Goal: Task Accomplishment & Management: Manage account settings

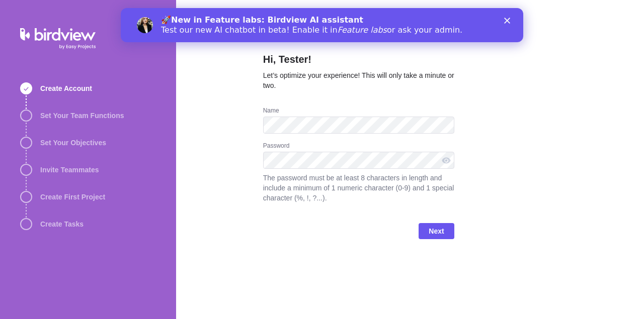
click at [509, 21] on polygon "Close" at bounding box center [507, 21] width 6 height 6
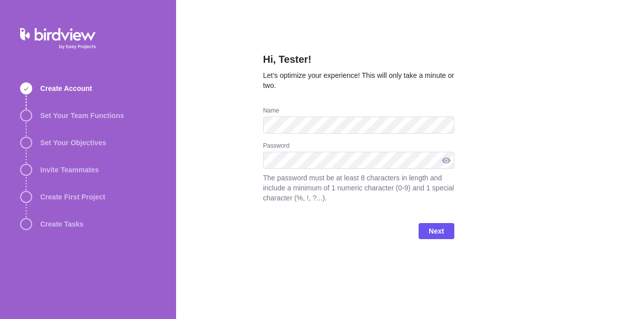
click at [446, 158] on div at bounding box center [446, 160] width 16 height 17
click at [447, 158] on div at bounding box center [446, 160] width 16 height 17
click at [438, 235] on span "Next" at bounding box center [436, 231] width 15 height 12
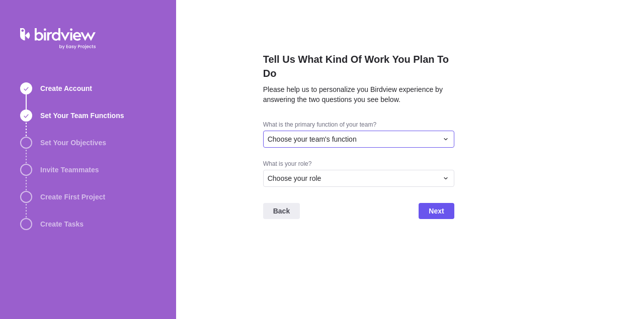
click at [408, 136] on div "Choose your team's function" at bounding box center [353, 139] width 170 height 10
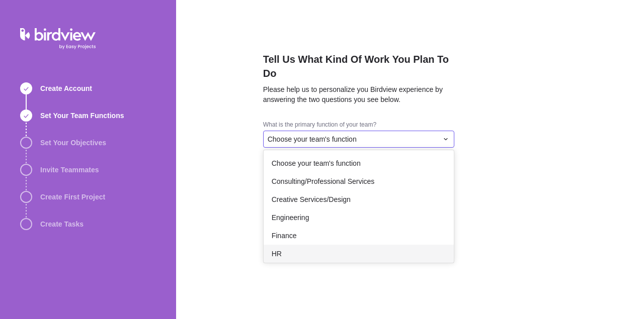
click at [328, 253] on div "HR" at bounding box center [359, 254] width 190 height 18
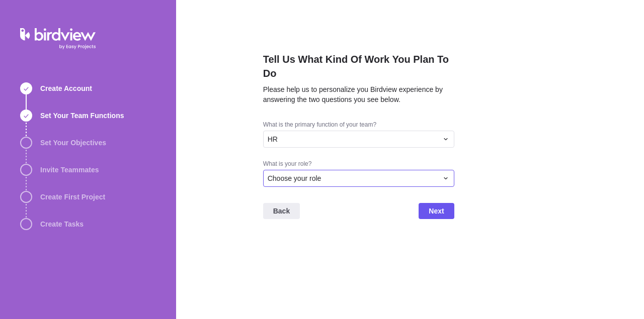
click at [387, 182] on div "Choose your role" at bounding box center [353, 179] width 170 height 10
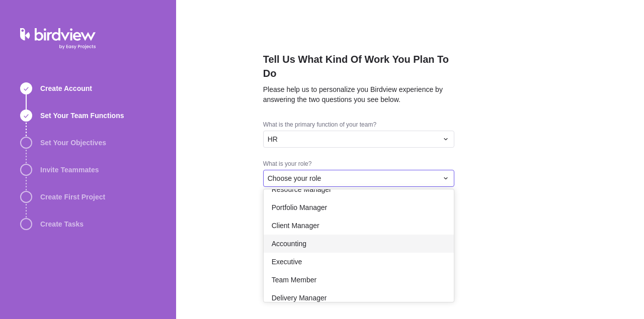
scroll to position [58, 0]
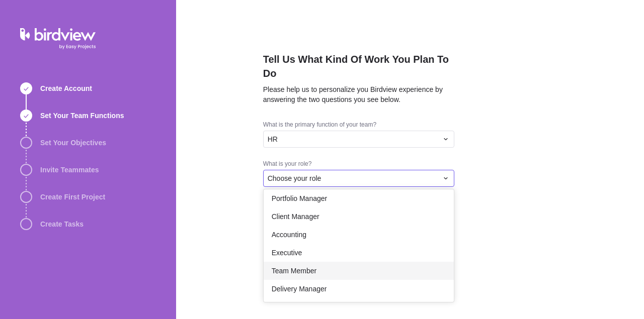
click at [340, 268] on div "Team Member" at bounding box center [359, 271] width 190 height 18
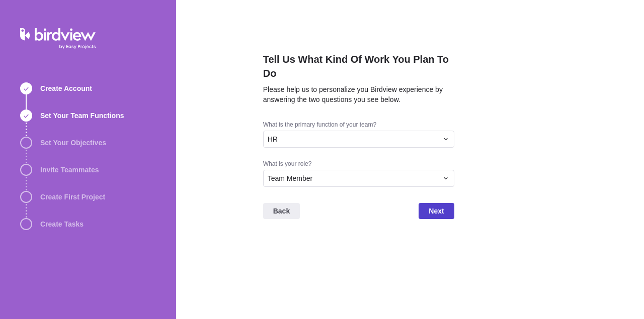
click at [430, 210] on span "Next" at bounding box center [436, 211] width 15 height 12
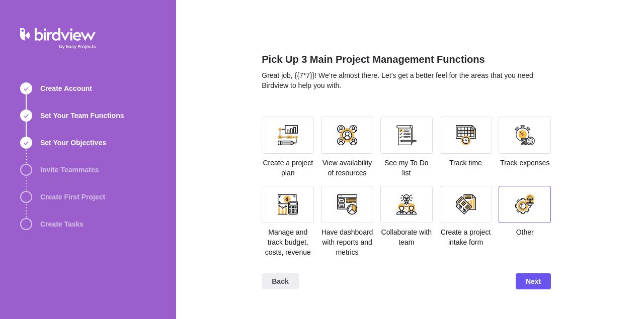
click at [531, 218] on div at bounding box center [524, 204] width 52 height 37
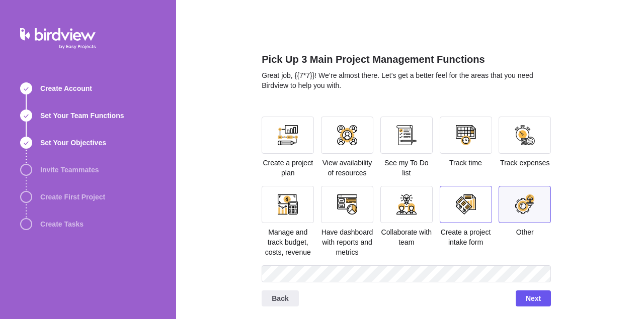
click at [451, 197] on div at bounding box center [466, 204] width 52 height 37
click at [512, 161] on span "Track expenses" at bounding box center [524, 163] width 49 height 8
click at [520, 144] on div at bounding box center [525, 135] width 20 height 20
click at [539, 296] on span "Next" at bounding box center [533, 299] width 15 height 12
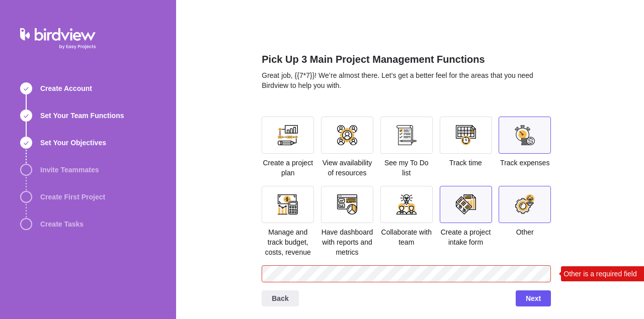
scroll to position [3, 0]
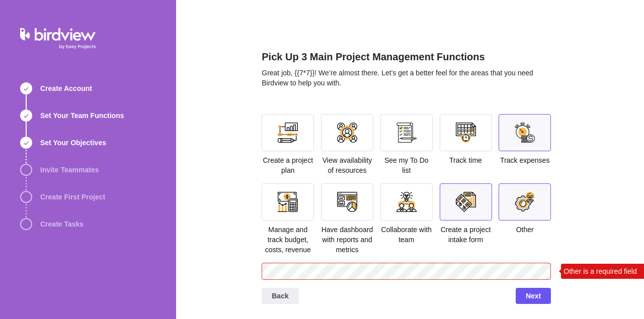
click at [529, 199] on div at bounding box center [525, 202] width 20 height 20
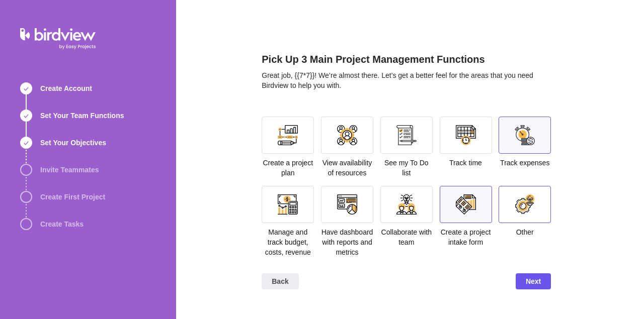
scroll to position [0, 0]
click at [535, 287] on span "Next" at bounding box center [533, 282] width 15 height 12
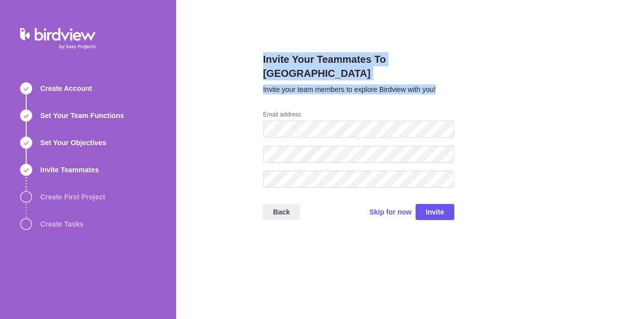
drag, startPoint x: 263, startPoint y: 59, endPoint x: 448, endPoint y: 79, distance: 186.7
click at [448, 79] on div "Invite Your Teammates To Birdview Invite your team members to explore Birdview …" at bounding box center [410, 159] width 468 height 319
click at [448, 79] on div "Invite Your Teammates To Birdview Invite your team members to explore Birdview …" at bounding box center [358, 81] width 191 height 58
drag, startPoint x: 446, startPoint y: 77, endPoint x: 254, endPoint y: 62, distance: 192.8
click at [254, 62] on div "Invite Your Teammates To Birdview Invite your team members to explore Birdview …" at bounding box center [410, 159] width 468 height 319
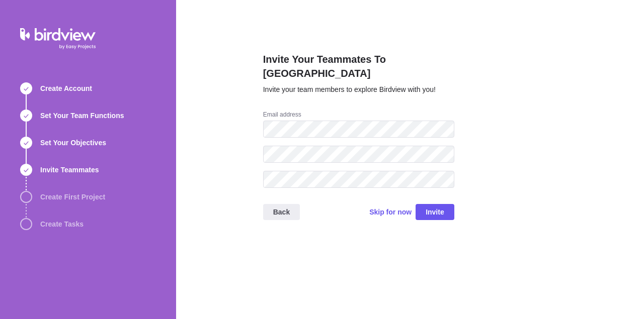
click at [254, 62] on div "Invite Your Teammates To Birdview Invite your team members to explore Birdview …" at bounding box center [410, 159] width 468 height 319
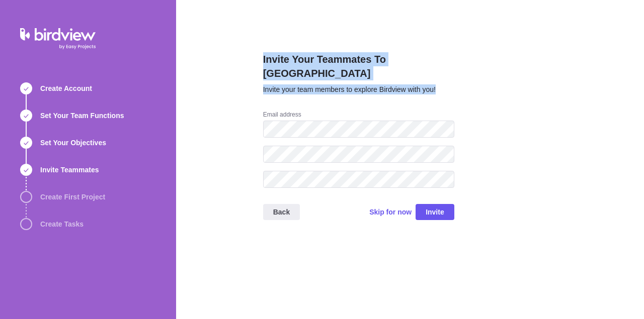
drag, startPoint x: 263, startPoint y: 57, endPoint x: 458, endPoint y: 90, distance: 198.4
click at [458, 90] on div "Invite Your Teammates To Birdview Invite your team members to explore Birdview …" at bounding box center [410, 159] width 468 height 319
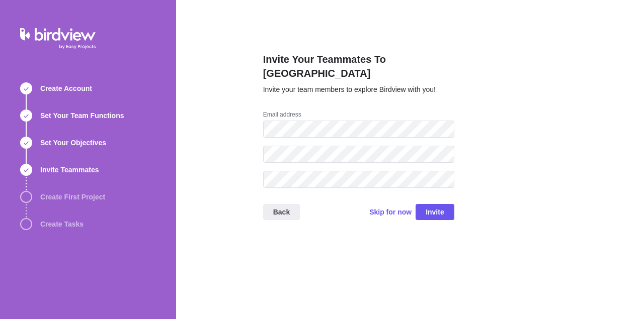
click at [458, 90] on div "Invite Your Teammates To Birdview Invite your team members to explore Birdview …" at bounding box center [410, 159] width 468 height 319
click at [398, 207] on span "Skip for now" at bounding box center [390, 212] width 42 height 10
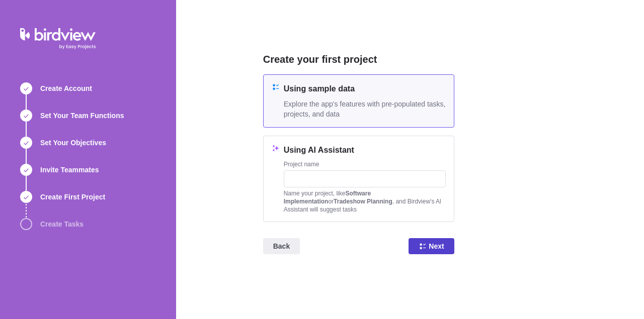
click at [438, 243] on span "Next" at bounding box center [436, 246] width 15 height 12
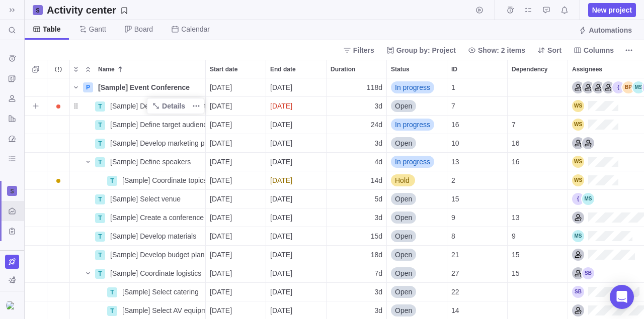
click at [143, 108] on span "[Sample] Define event concept" at bounding box center [157, 106] width 95 height 10
click at [170, 105] on input "[Sample] Define event concept" at bounding box center [156, 106] width 100 height 19
click at [602, 82] on div "P [Sample] Event Conference Details [DATE] [DATE] 118d In progress 1 T [Sample]…" at bounding box center [334, 198] width 619 height 241
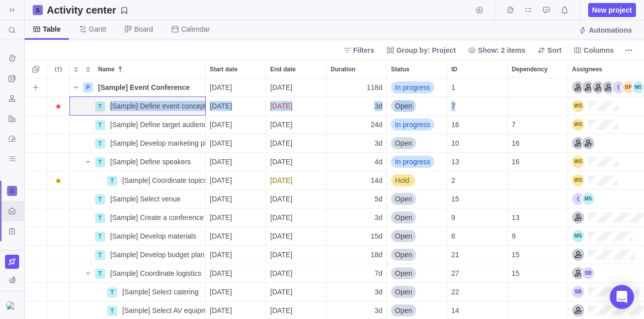
drag, startPoint x: 602, startPoint y: 82, endPoint x: 601, endPoint y: 105, distance: 23.2
click at [601, 94] on div "Assignees" at bounding box center [618, 87] width 93 height 12
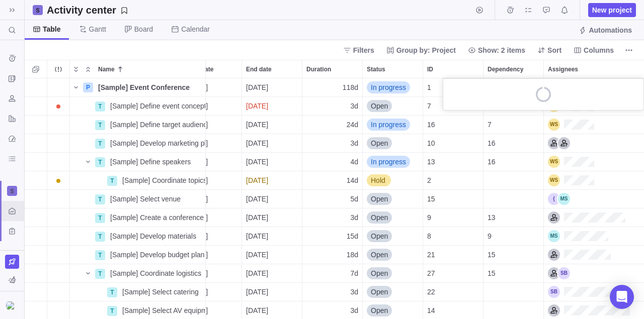
click at [601, 105] on div "loading" at bounding box center [543, 94] width 200 height 31
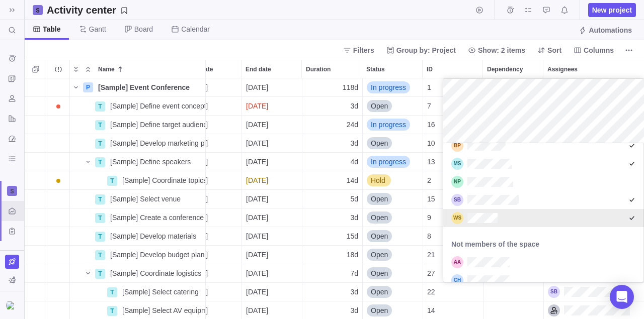
scroll to position [175, 0]
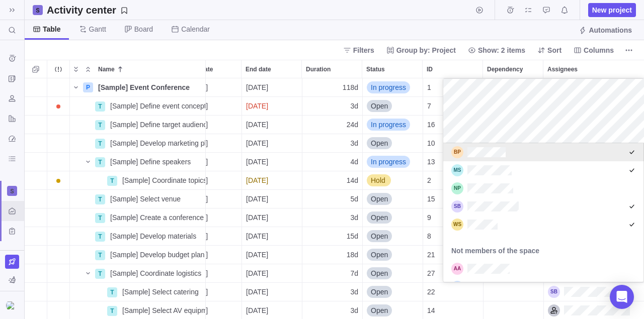
click at [446, 23] on body "Search (Ctrl+K) Time logs history Invoices Resources Reports Dashboard BI dashb…" at bounding box center [322, 159] width 644 height 319
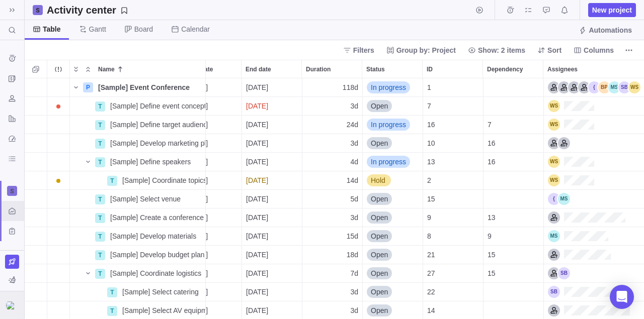
click at [13, 302] on img at bounding box center [12, 306] width 12 height 8
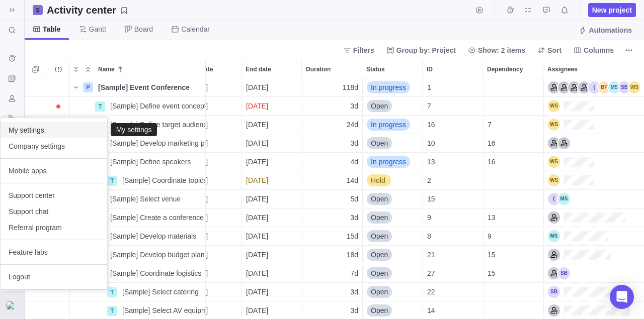
click at [54, 130] on span "My settings" at bounding box center [54, 130] width 91 height 10
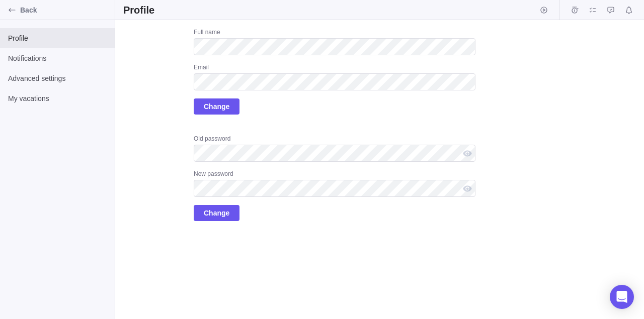
click at [261, 121] on div "Full name Email Change Old password New password Change" at bounding box center [335, 124] width 282 height 193
click at [61, 53] on div "Notifications" at bounding box center [57, 58] width 115 height 20
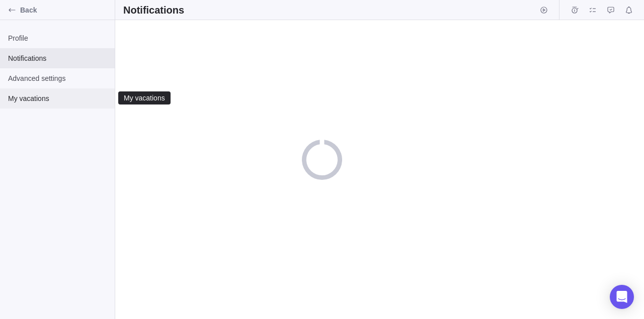
click at [45, 100] on span "My vacations" at bounding box center [57, 99] width 99 height 10
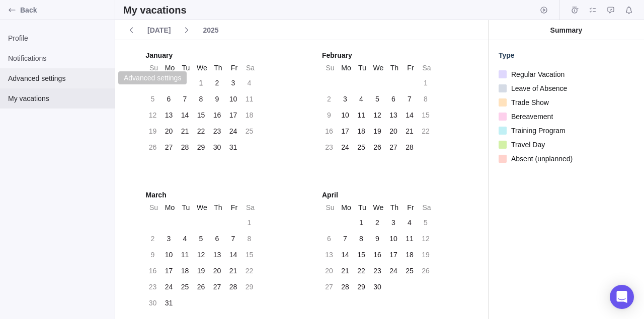
click at [62, 87] on div "Advanced settings" at bounding box center [57, 78] width 115 height 20
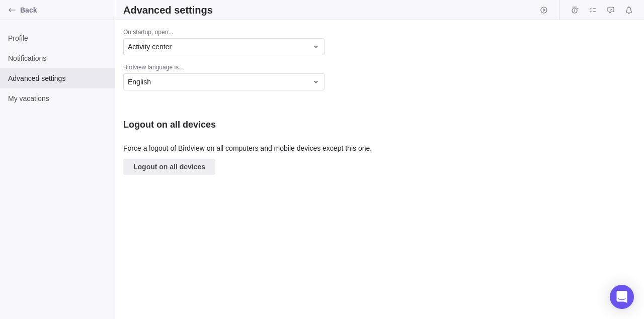
click at [21, 21] on div "Profile Notifications Advanced settings My vacations" at bounding box center [57, 169] width 115 height 299
click at [21, 11] on span "Back" at bounding box center [65, 10] width 91 height 10
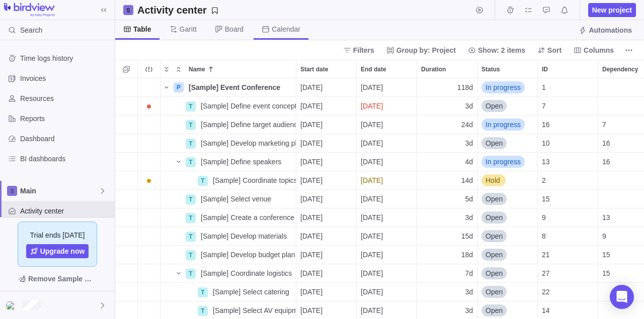
scroll to position [241, 529]
click at [85, 194] on span "Main" at bounding box center [59, 191] width 78 height 10
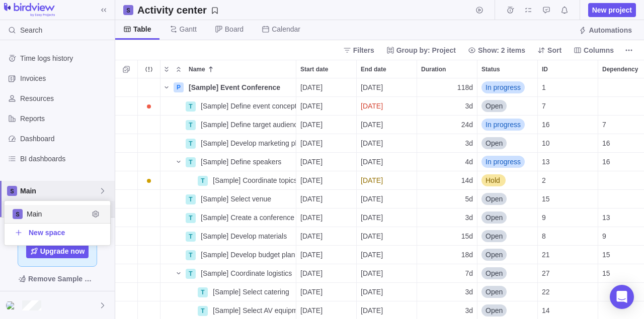
scroll to position [44, 106]
click at [86, 186] on div "Main" at bounding box center [57, 191] width 115 height 20
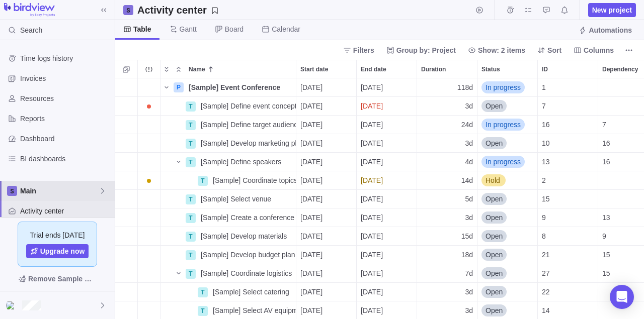
click at [84, 189] on span "Main" at bounding box center [59, 191] width 78 height 10
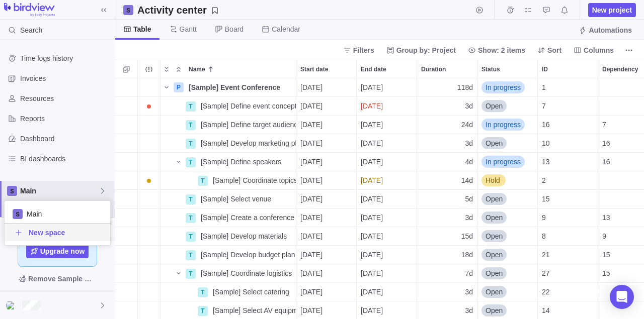
click at [51, 239] on div "New space" at bounding box center [58, 232] width 106 height 18
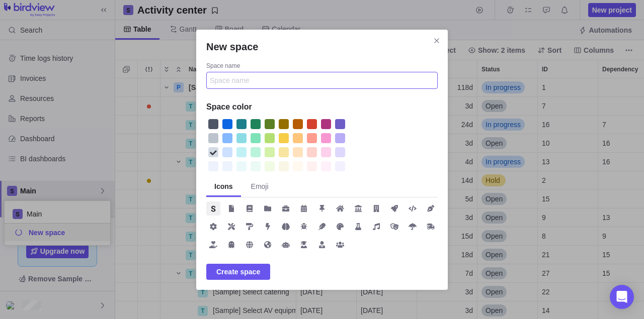
click at [242, 77] on input "Space name" at bounding box center [321, 80] width 231 height 17
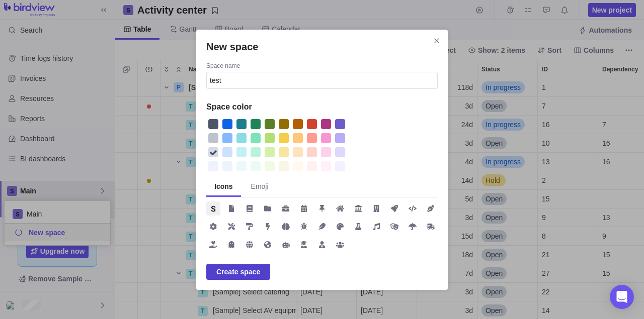
type input "test"
click at [249, 273] on span "Create space" at bounding box center [238, 272] width 44 height 12
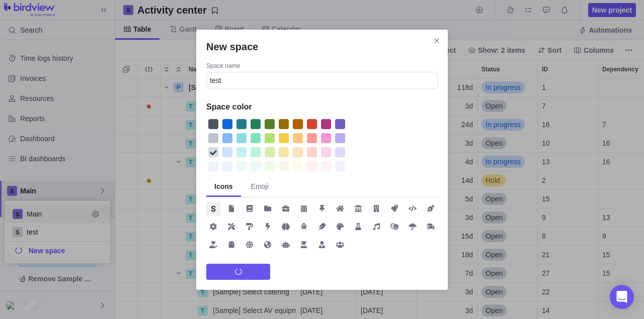
scroll to position [62, 106]
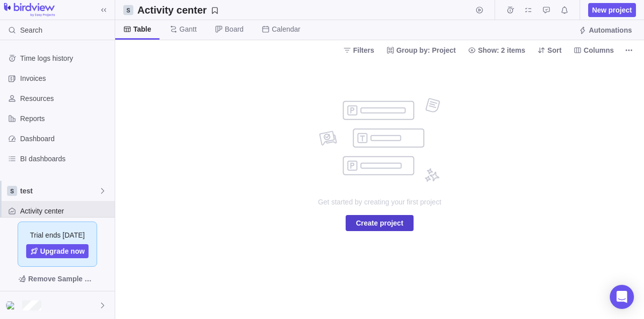
click at [404, 222] on span "Create project" at bounding box center [379, 223] width 67 height 16
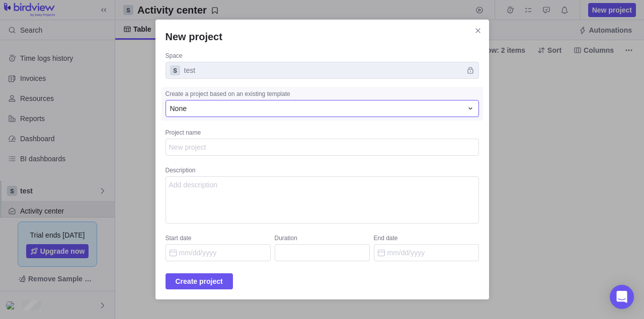
type textarea "x"
click at [306, 114] on div "None" at bounding box center [316, 109] width 292 height 10
click at [458, 73] on div "New project Space test Create a project based on an existing template None None…" at bounding box center [322, 159] width 644 height 319
click at [339, 65] on span "test" at bounding box center [321, 70] width 313 height 17
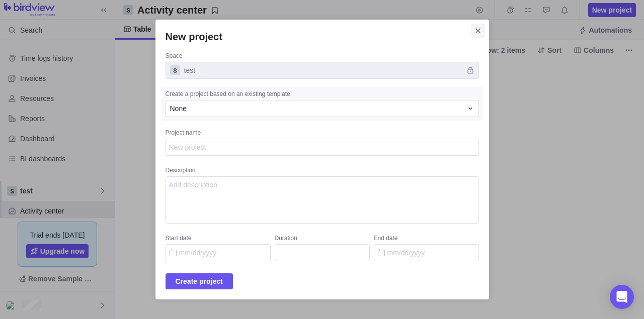
click at [474, 35] on icon "Close" at bounding box center [478, 31] width 8 height 8
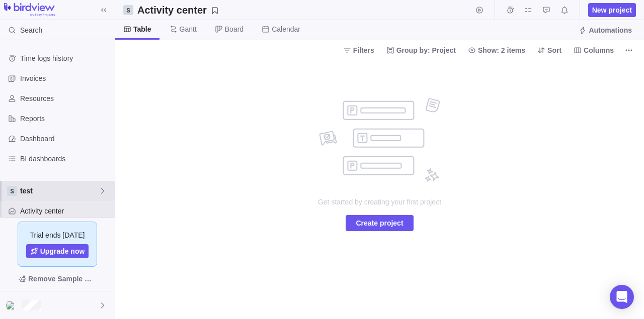
click at [68, 191] on span "test" at bounding box center [59, 191] width 78 height 10
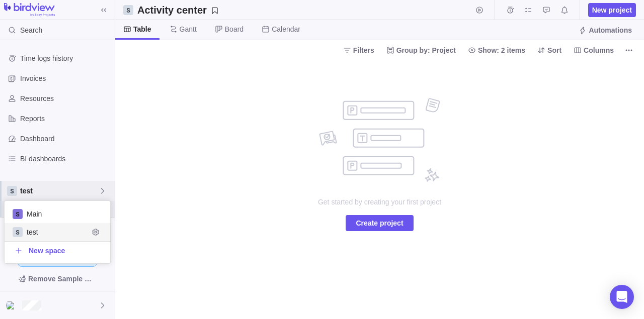
scroll to position [62, 106]
click at [70, 250] on div "New space" at bounding box center [58, 250] width 106 height 18
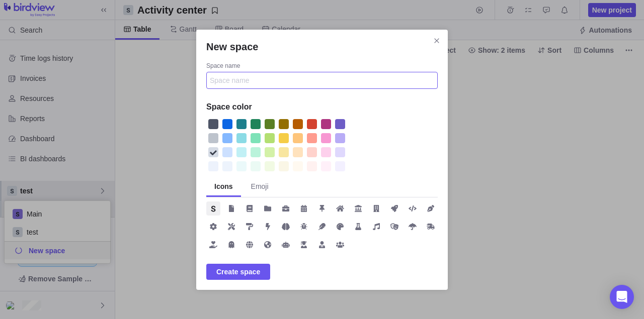
click at [255, 82] on input "Space name" at bounding box center [321, 80] width 231 height 17
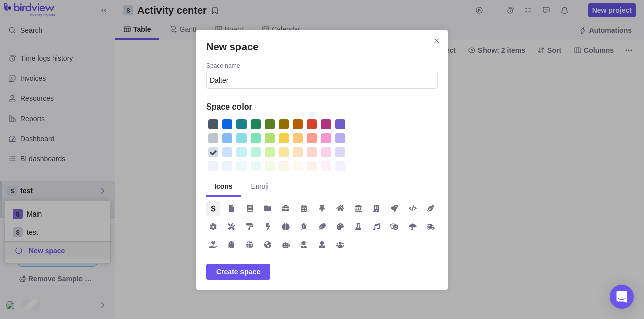
type input "Dalter"
click at [245, 271] on span "Create space" at bounding box center [238, 272] width 44 height 12
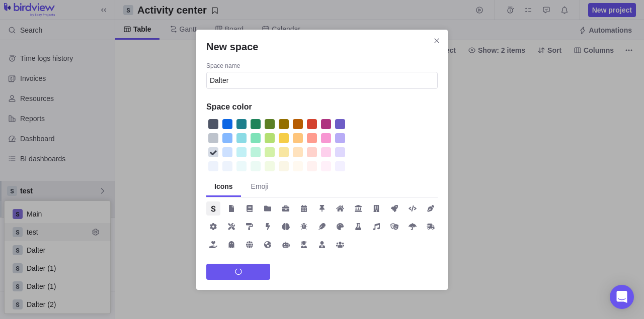
scroll to position [113, 106]
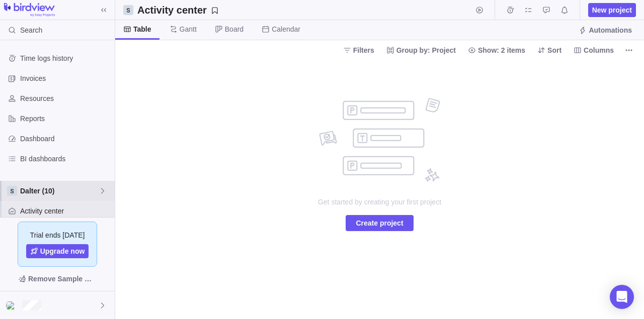
click at [56, 195] on span "Dalter (10)" at bounding box center [59, 191] width 78 height 10
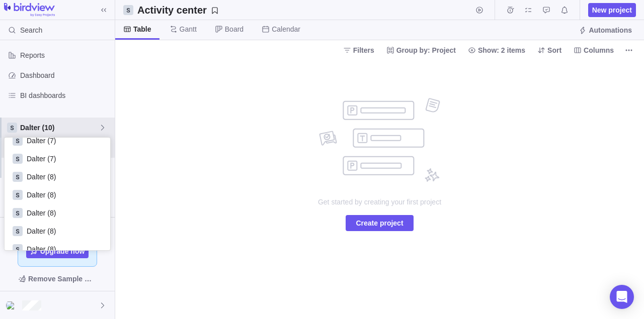
scroll to position [692, 0]
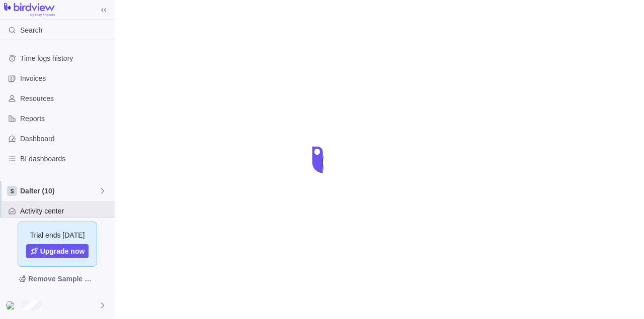
scroll to position [43, 0]
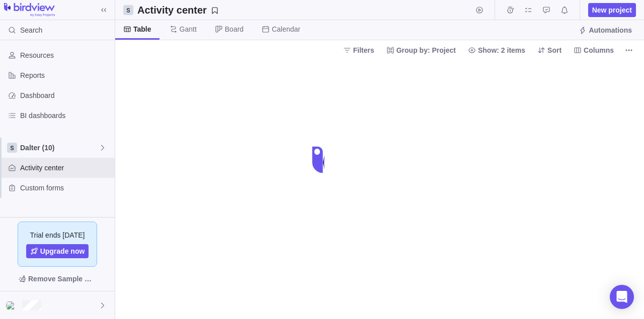
click at [205, 162] on div at bounding box center [379, 190] width 529 height 260
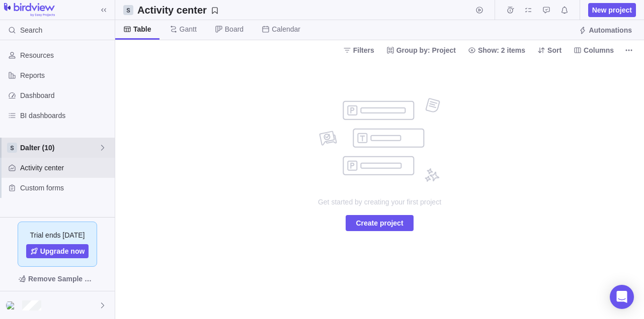
click at [93, 149] on span "Dalter (10)" at bounding box center [59, 148] width 78 height 10
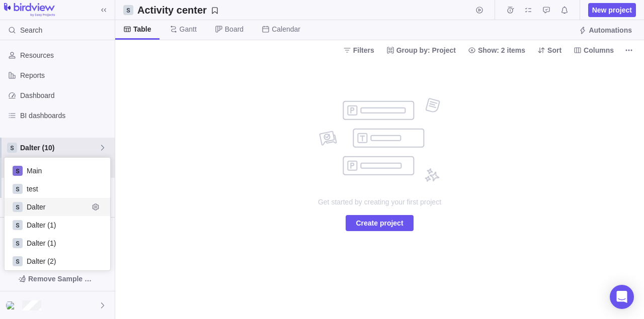
scroll to position [5, 0]
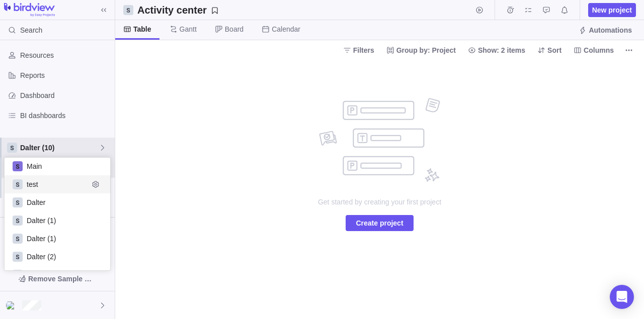
click at [60, 179] on div "test" at bounding box center [58, 185] width 106 height 18
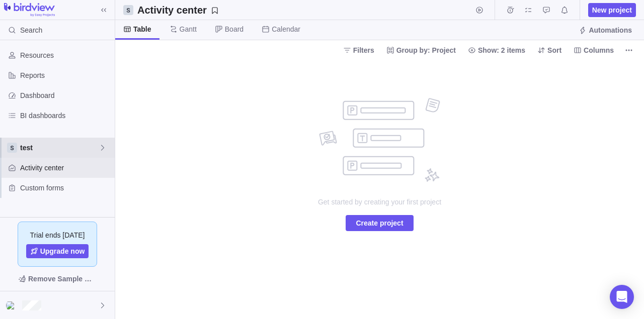
click at [100, 149] on icon at bounding box center [103, 148] width 8 height 8
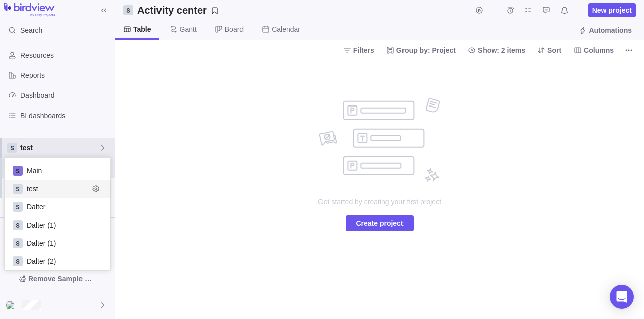
scroll to position [113, 106]
click at [68, 209] on span "Dalter" at bounding box center [58, 207] width 62 height 10
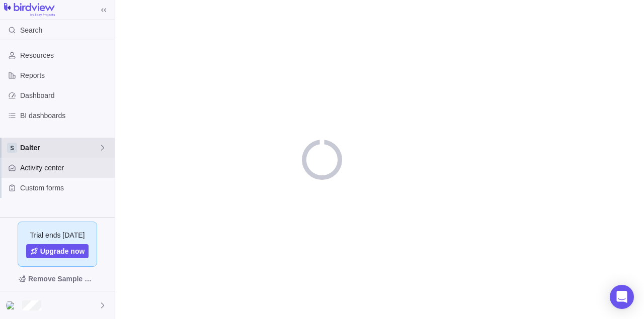
click at [90, 150] on span "Dalter" at bounding box center [59, 148] width 78 height 10
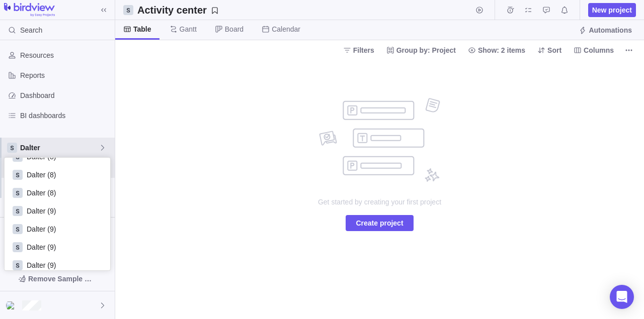
scroll to position [692, 0]
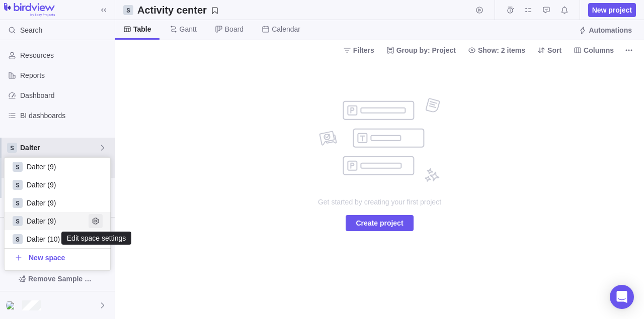
click at [95, 225] on icon "Edit space settings" at bounding box center [96, 221] width 8 height 8
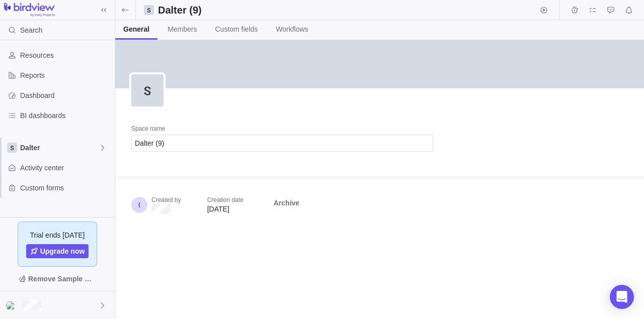
click at [174, 236] on div "Created by Creation date Oct 10, 2025 Archive" at bounding box center [282, 209] width 334 height 58
click at [196, 38] on link "Members" at bounding box center [181, 30] width 45 height 20
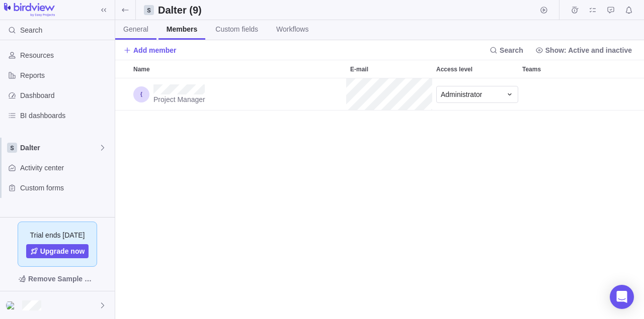
scroll to position [241, 529]
click at [138, 31] on span "General" at bounding box center [135, 29] width 25 height 10
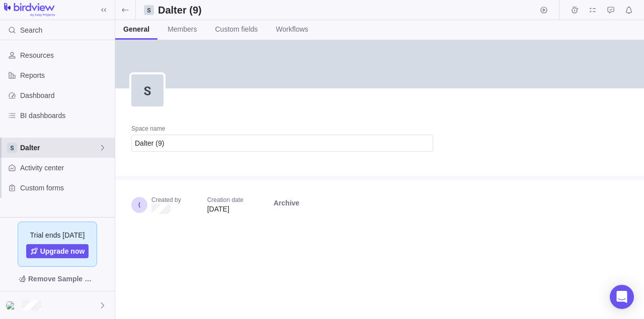
click at [74, 154] on div "Dalter" at bounding box center [57, 148] width 115 height 20
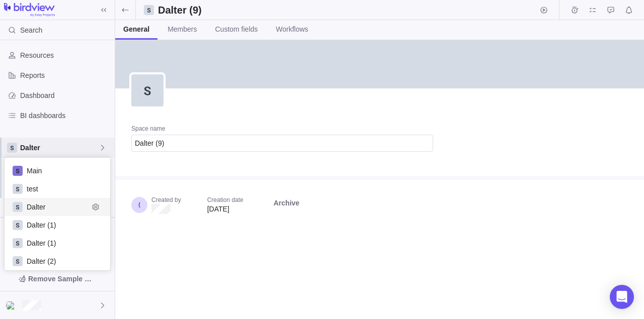
scroll to position [113, 106]
click at [63, 196] on div "test" at bounding box center [58, 189] width 106 height 18
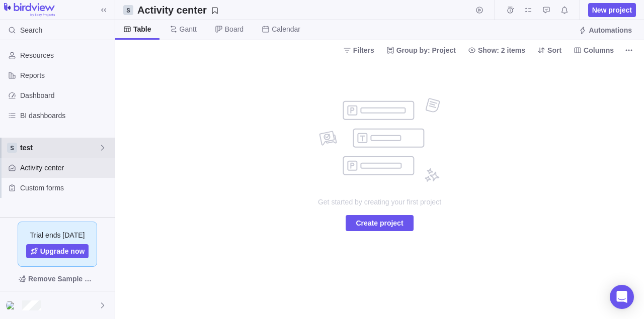
click at [75, 151] on span "test" at bounding box center [59, 148] width 78 height 10
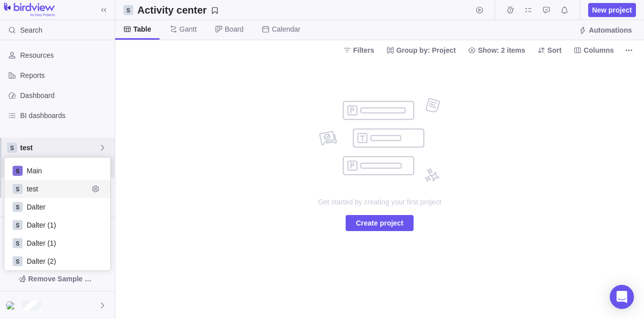
scroll to position [113, 106]
click at [79, 172] on span "Main" at bounding box center [58, 171] width 62 height 10
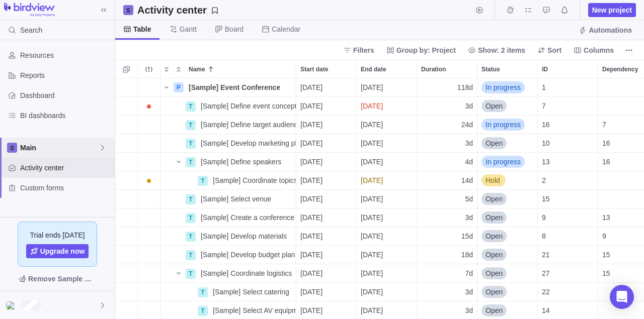
scroll to position [241, 529]
click at [73, 151] on span "Main" at bounding box center [59, 148] width 78 height 10
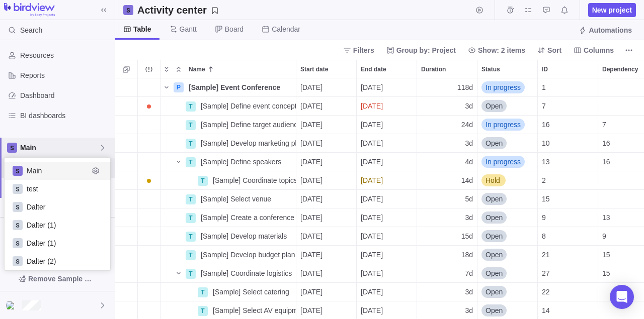
scroll to position [113, 106]
click at [65, 189] on span "test" at bounding box center [58, 189] width 62 height 10
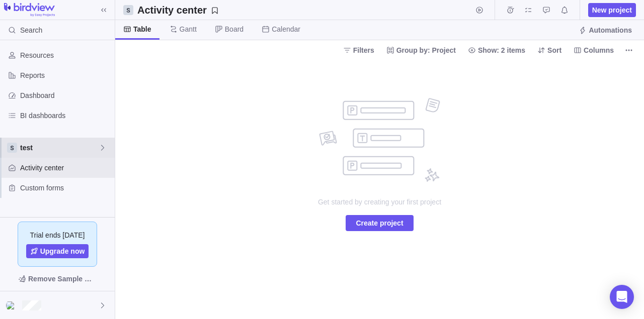
click at [78, 151] on span "test" at bounding box center [59, 148] width 78 height 10
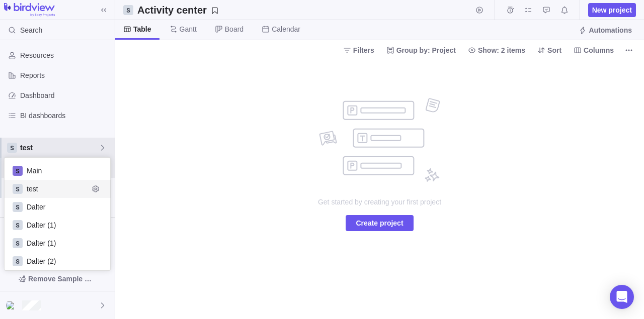
scroll to position [113, 106]
click at [95, 189] on icon "Edit space settings" at bounding box center [95, 189] width 7 height 7
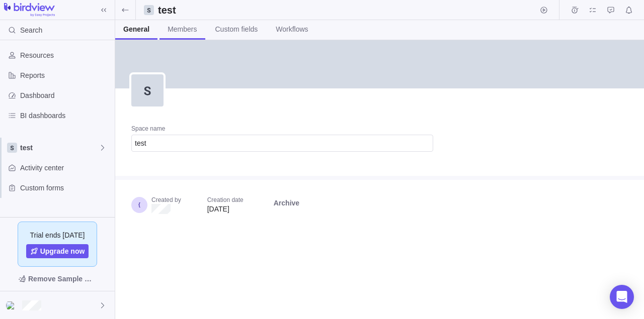
click at [192, 28] on span "Members" at bounding box center [181, 29] width 29 height 10
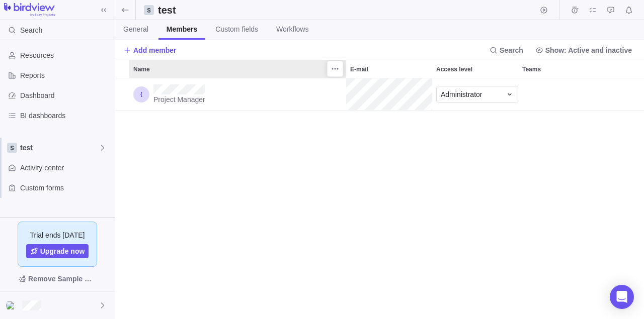
scroll to position [241, 529]
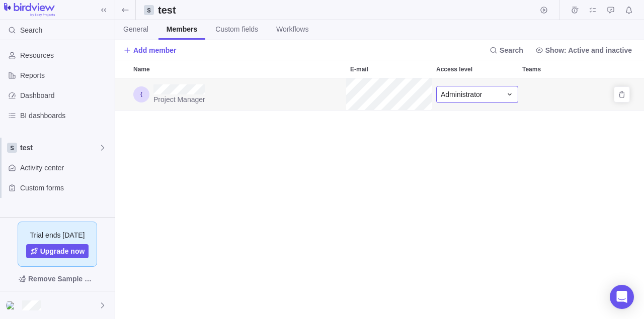
click at [511, 92] on icon "Access level" at bounding box center [510, 95] width 8 height 8
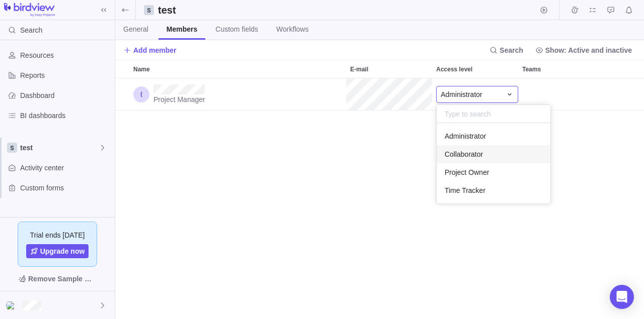
click at [344, 165] on div "Name E-mail Access level Teams Project Manager Administrator" at bounding box center [379, 190] width 529 height 260
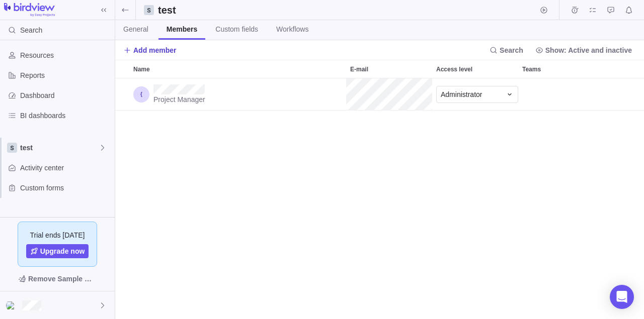
click at [153, 56] on span "Add member" at bounding box center [149, 50] width 53 height 14
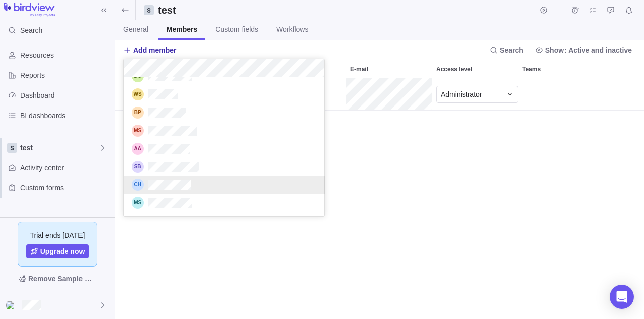
scroll to position [0, 0]
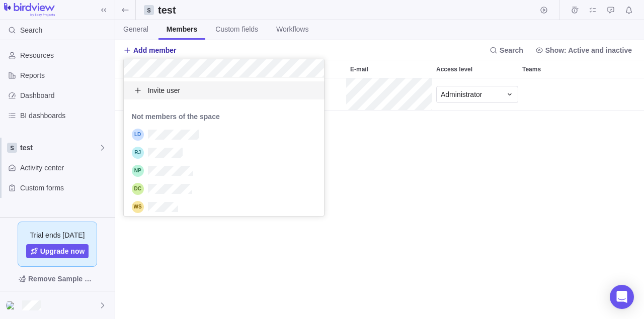
click at [167, 87] on span "Invite user" at bounding box center [164, 91] width 33 height 10
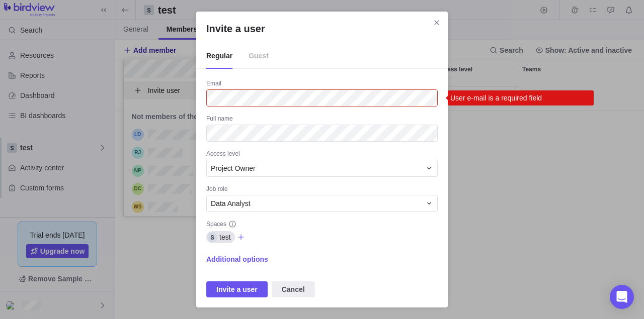
click at [255, 56] on span "Guest" at bounding box center [258, 56] width 20 height 25
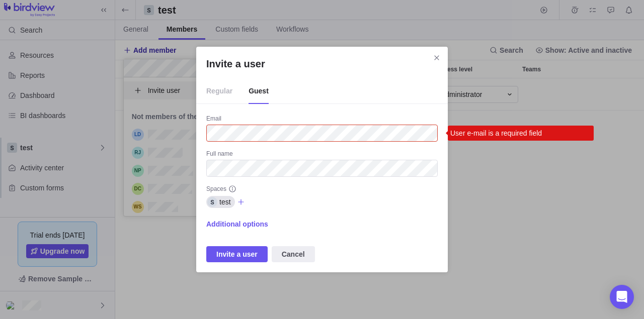
click at [217, 98] on span "Regular" at bounding box center [219, 91] width 26 height 25
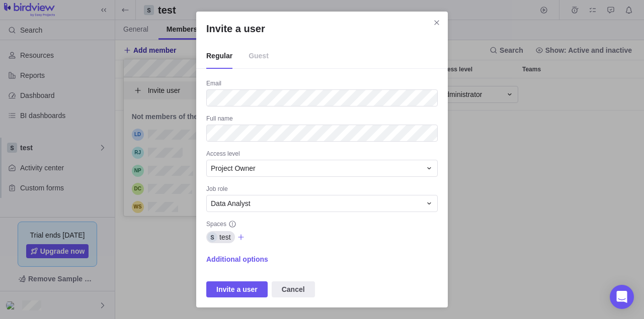
click at [369, 38] on div "Invite a user" at bounding box center [321, 33] width 231 height 22
click at [243, 285] on span "Invite a user" at bounding box center [236, 290] width 41 height 12
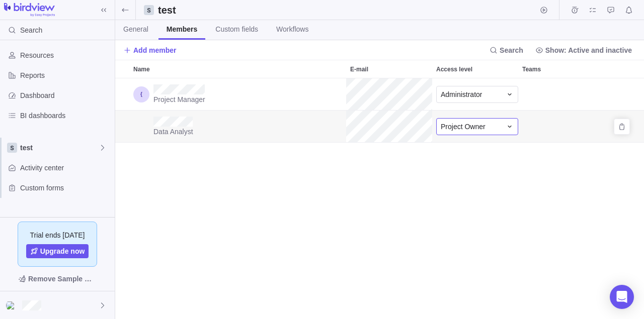
click at [510, 123] on icon "Access level" at bounding box center [510, 127] width 8 height 8
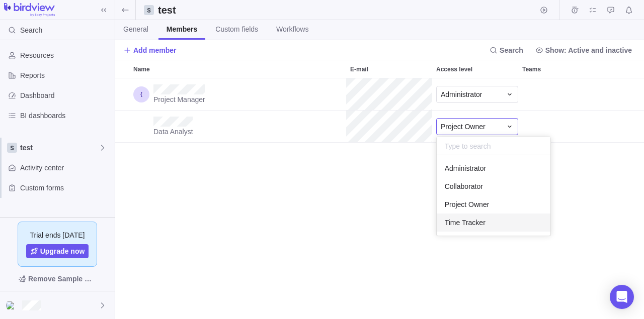
click at [375, 229] on div "Name E-mail Access level Teams Project Manager Administrator Data Analyst Proje…" at bounding box center [379, 190] width 529 height 260
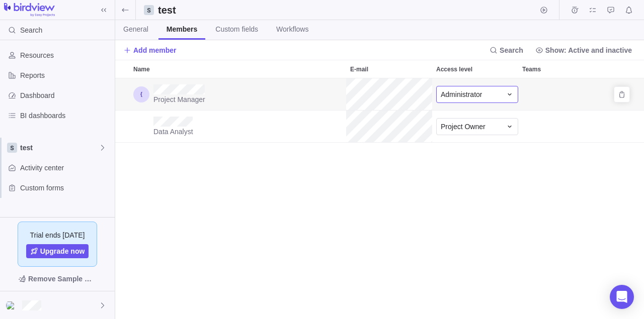
click at [509, 101] on div "Administrator" at bounding box center [477, 94] width 82 height 17
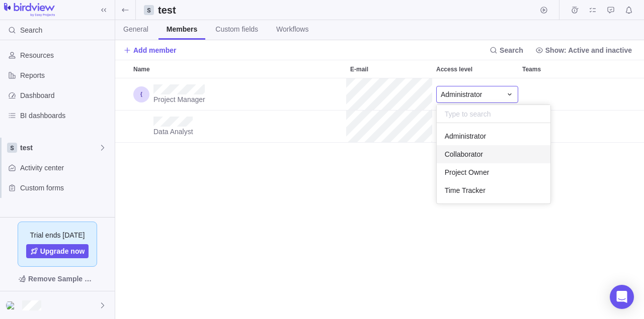
click at [377, 179] on div "Name E-mail Access level Teams Project Manager Administrator Data Analyst Proje…" at bounding box center [379, 190] width 529 height 260
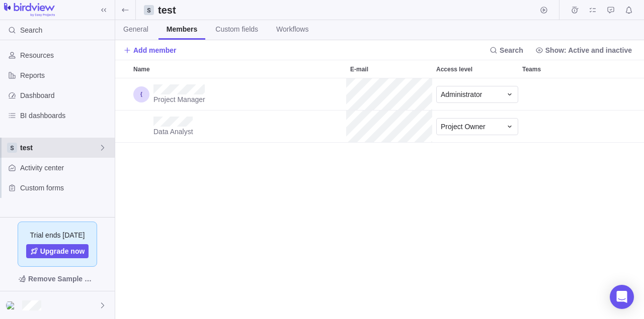
click at [96, 143] on span "test" at bounding box center [59, 148] width 78 height 10
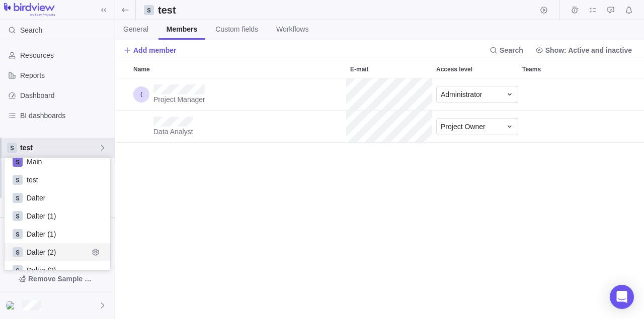
scroll to position [9, 0]
click at [190, 206] on body "Search Time logs history Invoices Resources Reports Dashboard BI dashboards tes…" at bounding box center [322, 159] width 644 height 319
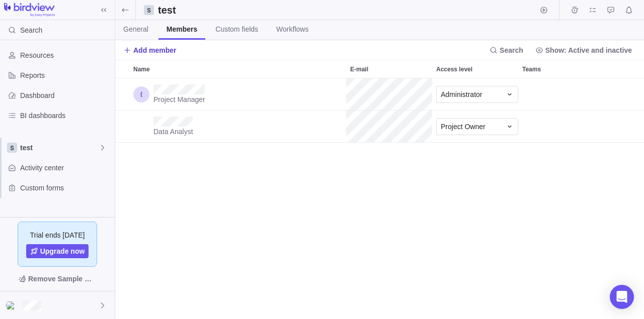
click at [164, 55] on span "Add member" at bounding box center [149, 50] width 53 height 14
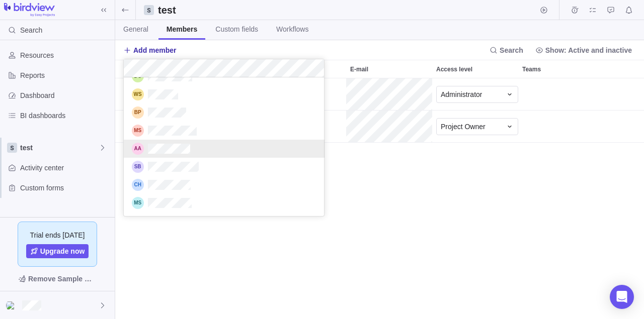
scroll to position [0, 0]
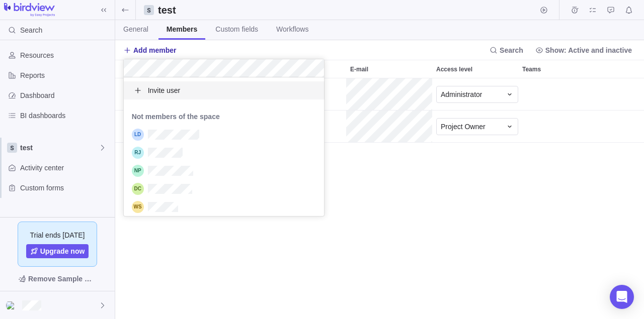
click at [152, 92] on span "Invite user" at bounding box center [164, 91] width 33 height 10
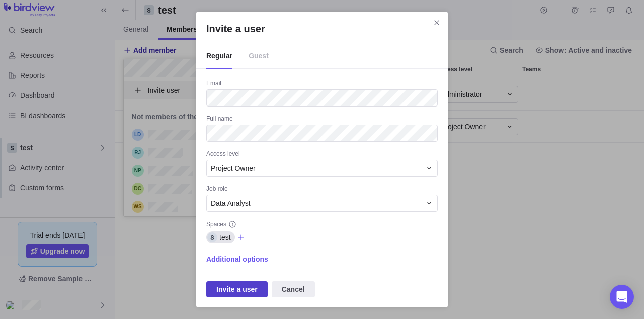
click at [235, 289] on span "Invite a user" at bounding box center [236, 290] width 41 height 12
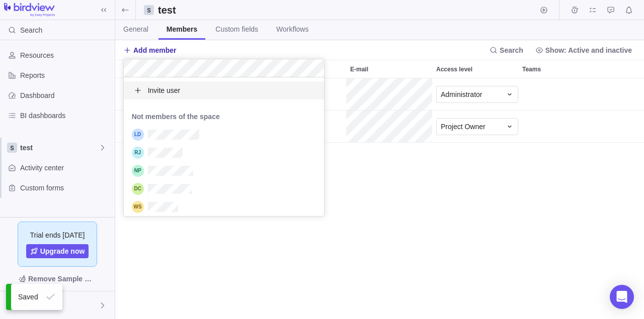
click at [386, 179] on body "Search Time logs history Invoices Resources Reports Dashboard BI dashboards tes…" at bounding box center [322, 159] width 644 height 319
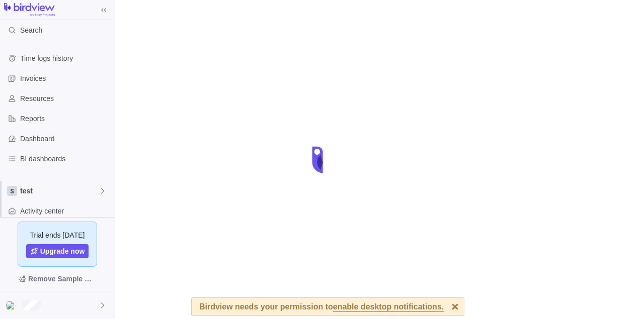
scroll to position [43, 0]
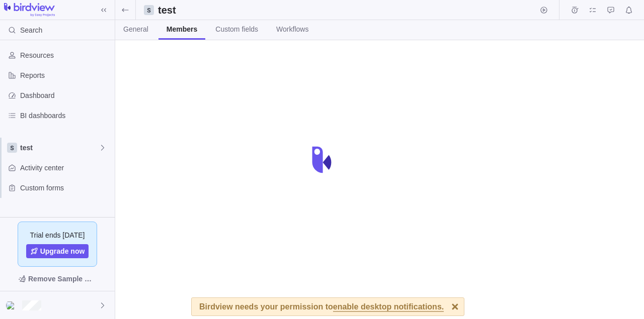
click at [447, 304] on div at bounding box center [455, 307] width 18 height 18
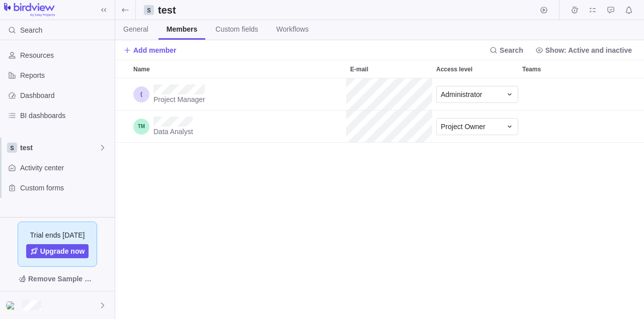
scroll to position [241, 529]
click at [361, 230] on div "Project Manager Administrator Data Analyst Project Owner" at bounding box center [379, 198] width 529 height 241
click at [65, 56] on span "Resources" at bounding box center [65, 55] width 91 height 10
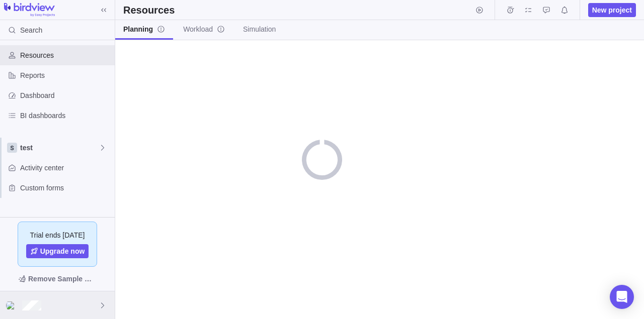
click at [52, 304] on div at bounding box center [57, 306] width 115 height 28
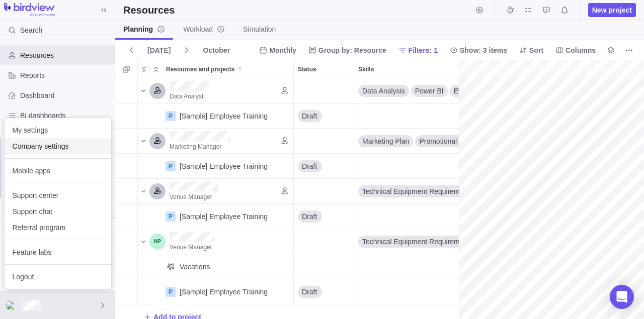
scroll to position [0, 179]
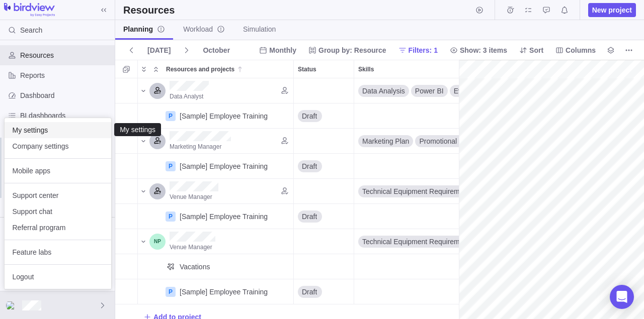
click at [49, 134] on span "My settings" at bounding box center [58, 130] width 91 height 10
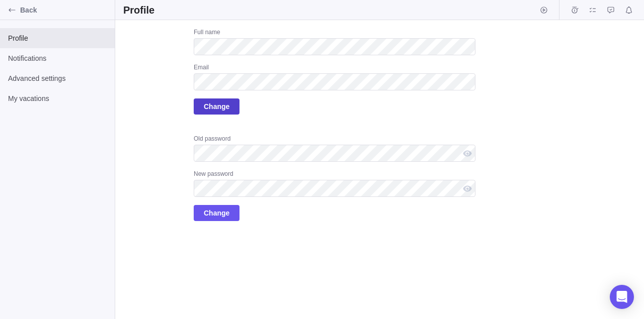
click at [224, 104] on span "Change" at bounding box center [217, 107] width 26 height 12
click at [225, 102] on span "Change" at bounding box center [217, 107] width 26 height 12
click at [329, 130] on div "Full name Email Change Old password New password Change" at bounding box center [335, 124] width 282 height 193
click at [231, 109] on span "Change" at bounding box center [217, 107] width 46 height 16
click at [250, 119] on div "Full name Email Change Old password New password Change" at bounding box center [335, 124] width 282 height 193
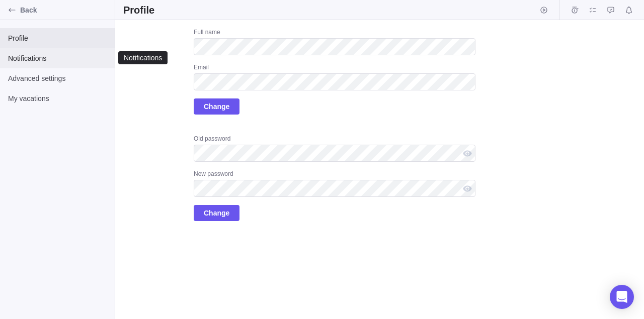
click at [48, 56] on span "Notifications" at bounding box center [57, 58] width 99 height 10
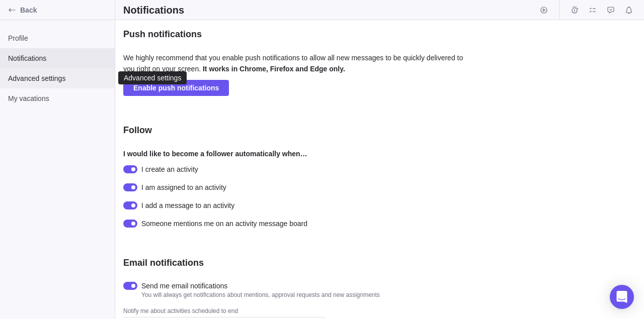
click at [63, 83] on div "Advanced settings" at bounding box center [57, 78] width 115 height 20
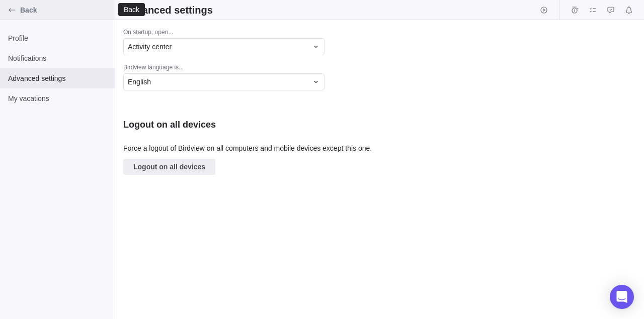
click at [20, 10] on div "Back" at bounding box center [12, 10] width 16 height 16
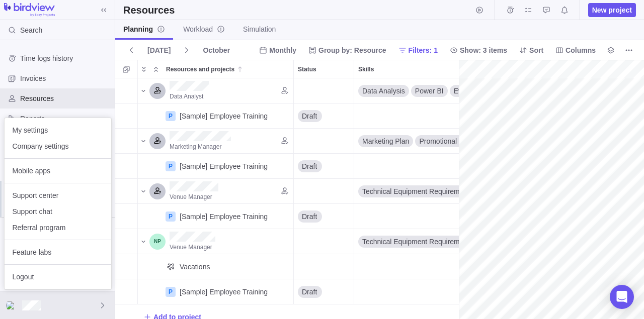
scroll to position [0, 179]
click at [73, 224] on span "Referral program" at bounding box center [58, 228] width 91 height 10
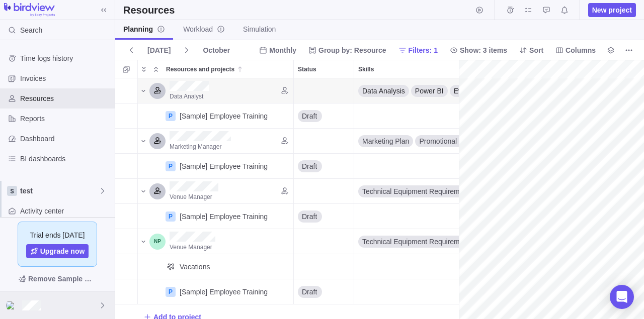
click at [52, 299] on div at bounding box center [57, 306] width 115 height 28
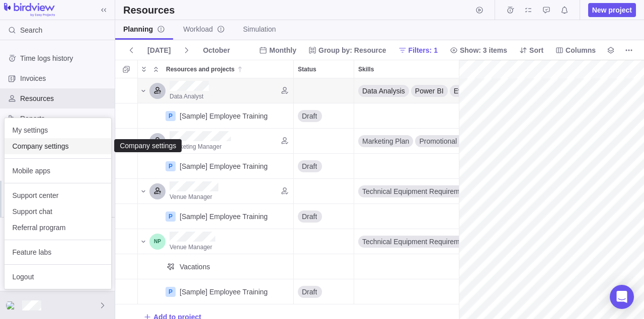
click at [74, 141] on div "Company settings" at bounding box center [58, 146] width 107 height 16
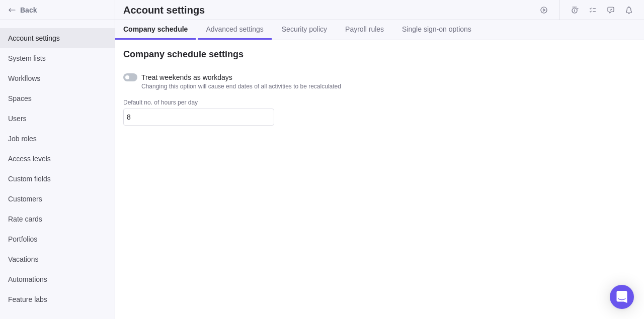
click at [219, 37] on link "Advanced settings" at bounding box center [234, 30] width 73 height 20
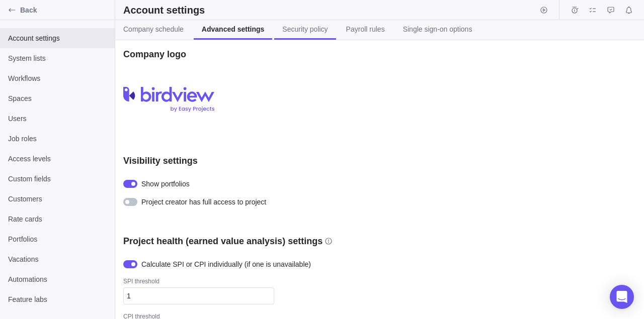
click at [274, 33] on link "Security policy" at bounding box center [304, 30] width 61 height 20
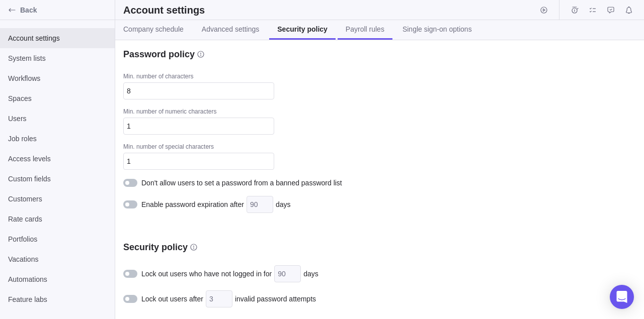
click at [349, 30] on span "Payroll rules" at bounding box center [365, 29] width 39 height 10
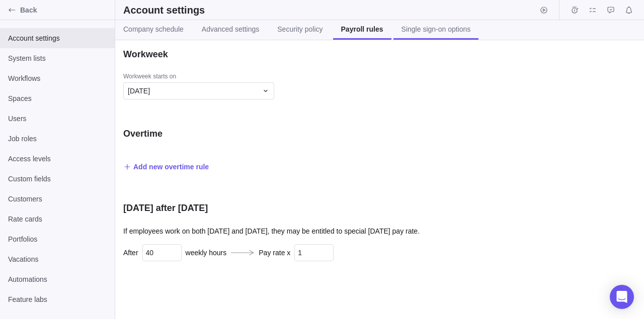
click at [423, 35] on link "Single sign-on options" at bounding box center [436, 30] width 86 height 20
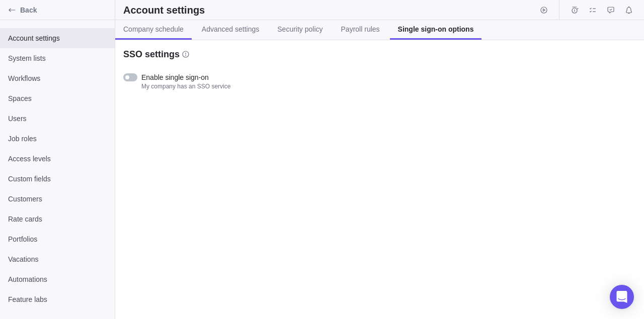
click at [163, 30] on span "Company schedule" at bounding box center [153, 29] width 60 height 10
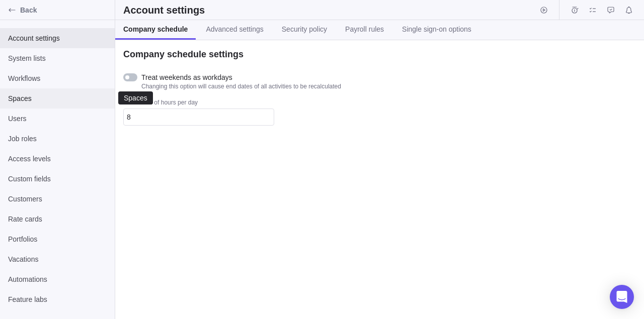
click at [36, 95] on span "Spaces" at bounding box center [57, 99] width 99 height 10
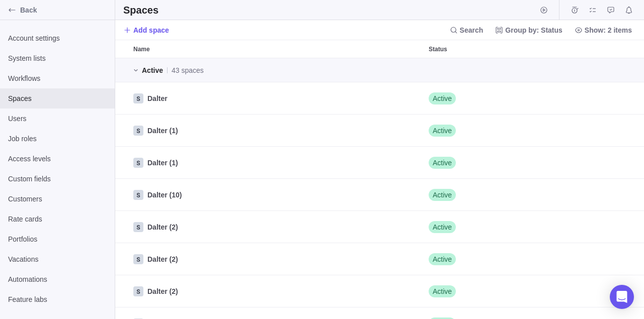
click at [156, 76] on div "Active 43 spaces" at bounding box center [379, 70] width 529 height 24
click at [144, 71] on span "Active" at bounding box center [152, 70] width 21 height 10
click at [139, 71] on icon "grid" at bounding box center [136, 70] width 8 height 8
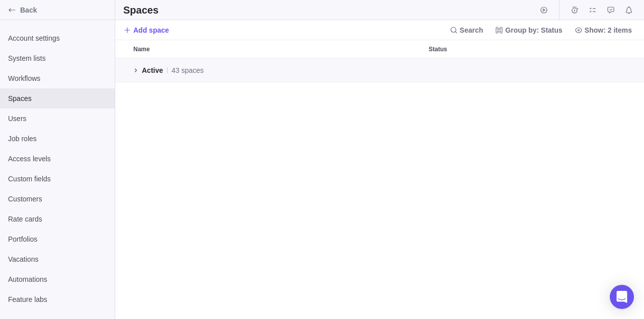
click at [139, 71] on icon "grid" at bounding box center [136, 70] width 8 height 8
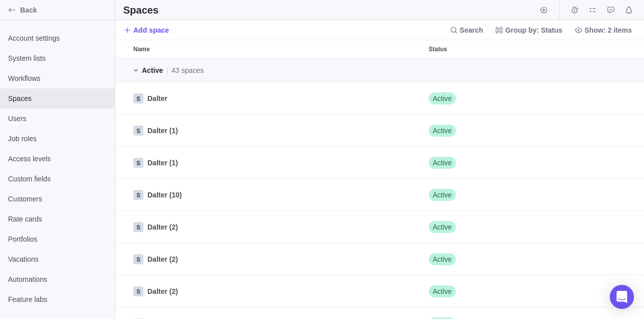
click at [139, 71] on icon "grid" at bounding box center [136, 70] width 8 height 8
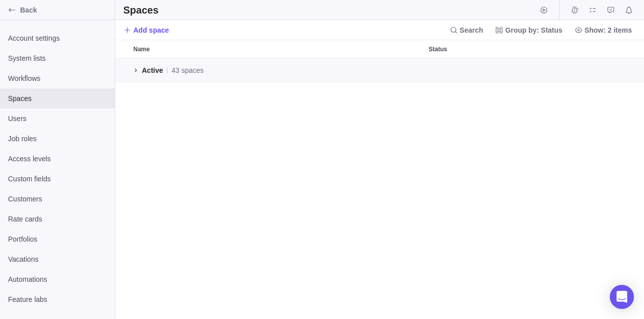
click at [139, 71] on icon "grid" at bounding box center [136, 70] width 8 height 8
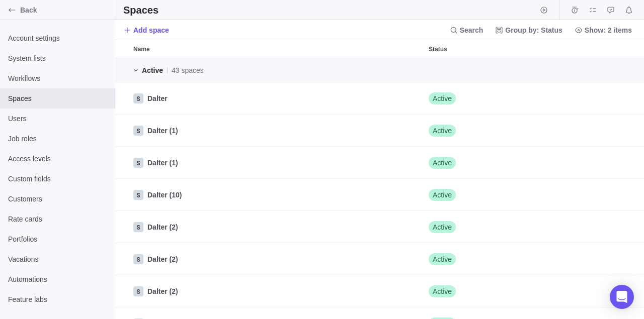
click at [139, 71] on icon "grid" at bounding box center [136, 70] width 8 height 8
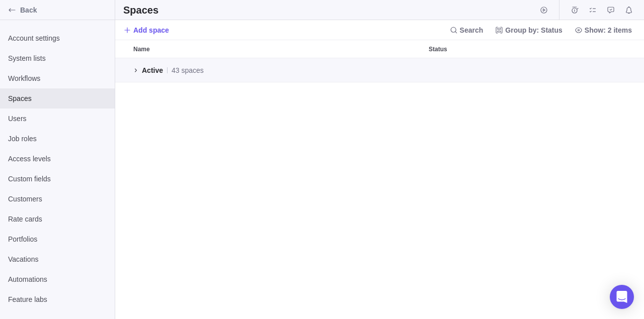
click at [139, 71] on icon "grid" at bounding box center [136, 70] width 8 height 8
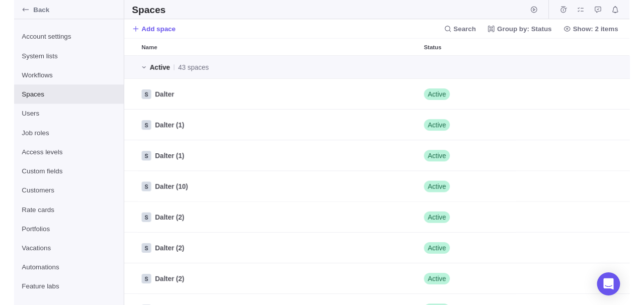
scroll to position [247, 529]
